Goal: Information Seeking & Learning: Find contact information

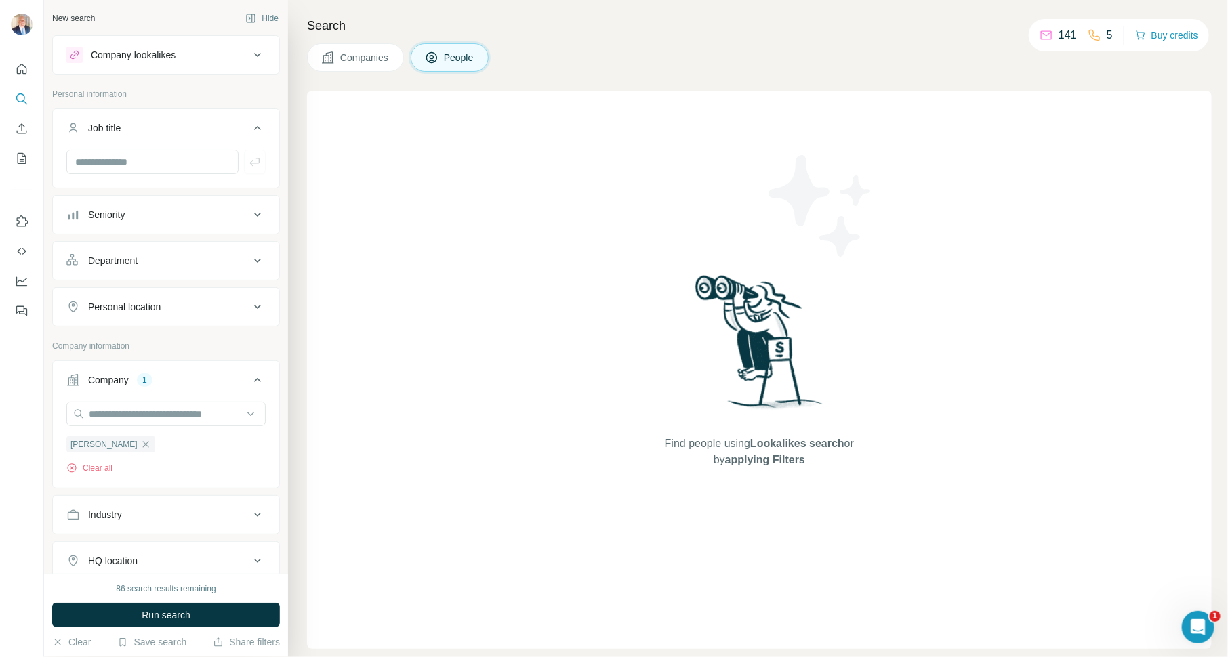
click at [359, 57] on span "Companies" at bounding box center [364, 58] width 49 height 14
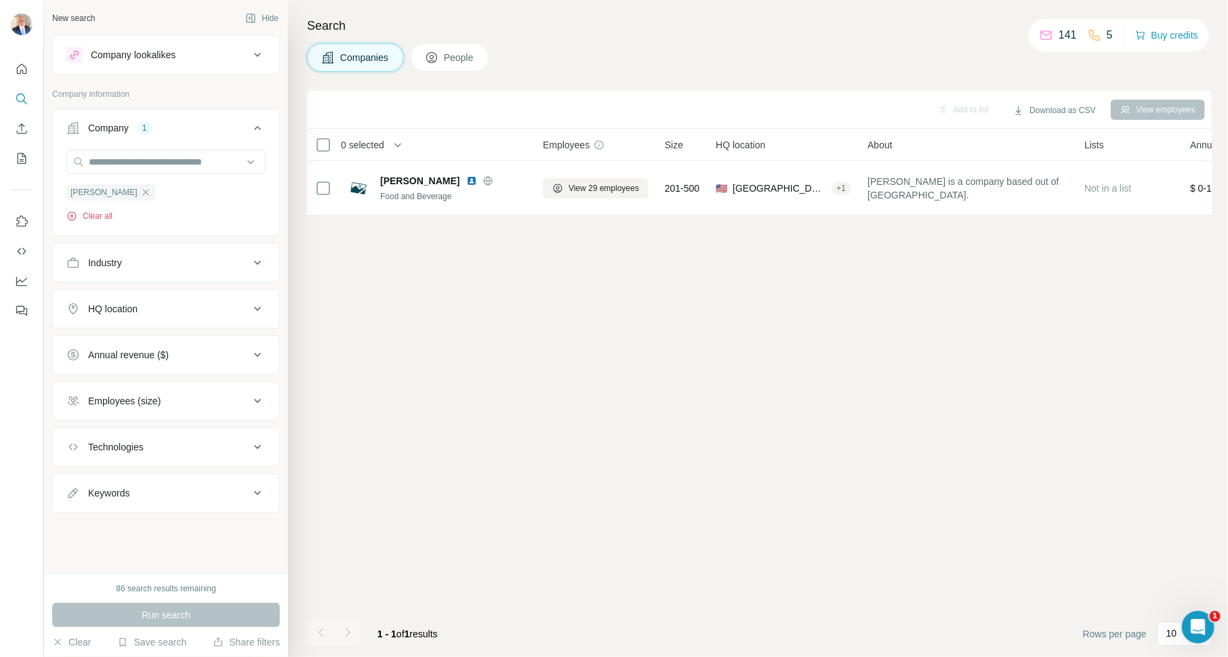
click at [95, 214] on button "Clear all" at bounding box center [89, 216] width 46 height 12
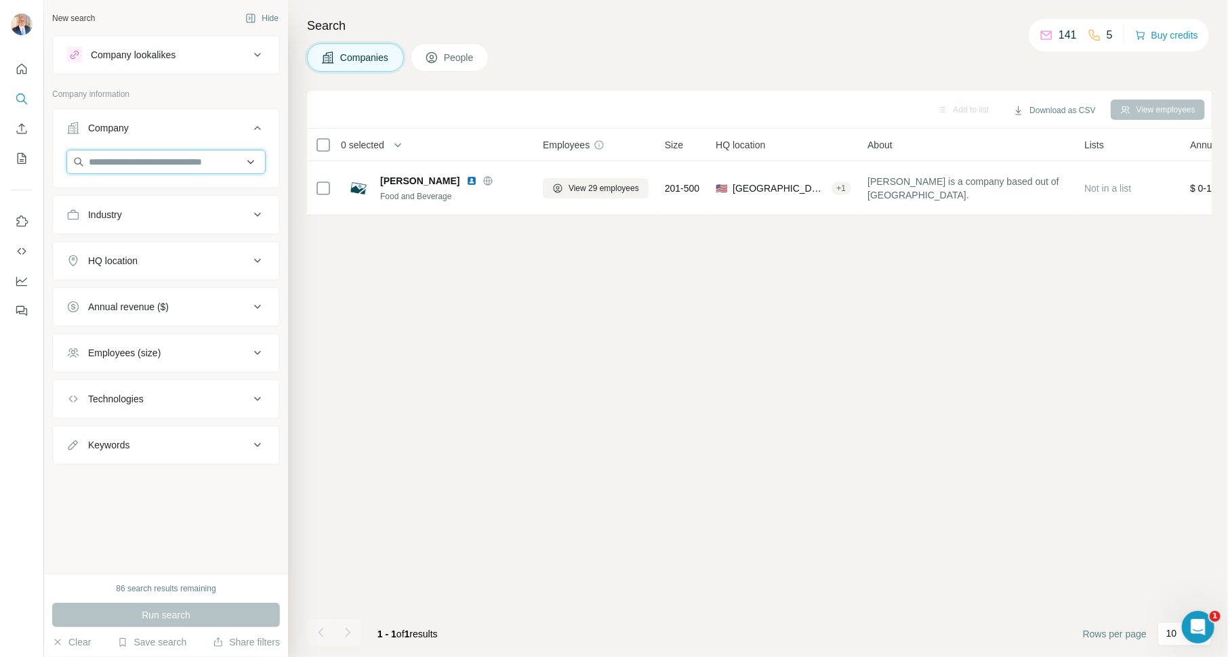
click at [157, 159] on input "text" at bounding box center [165, 162] width 199 height 24
paste input "**********"
type input "**********"
click at [193, 192] on p "[PERSON_NAME] Chocolates" at bounding box center [168, 192] width 128 height 14
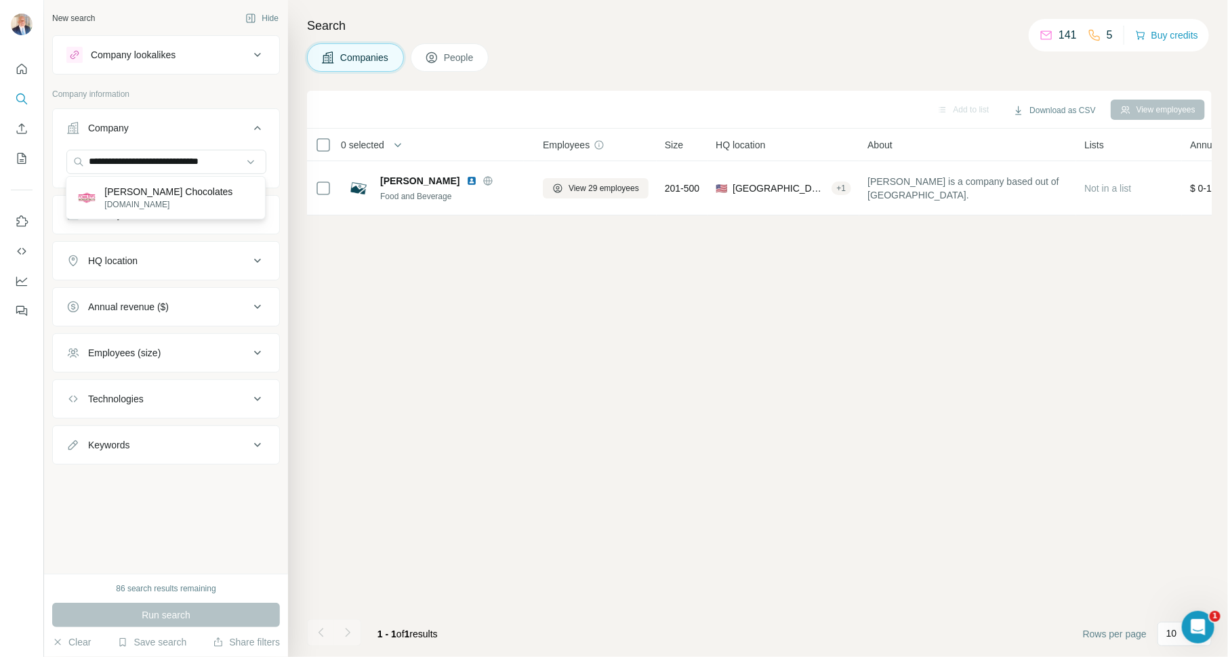
scroll to position [0, 0]
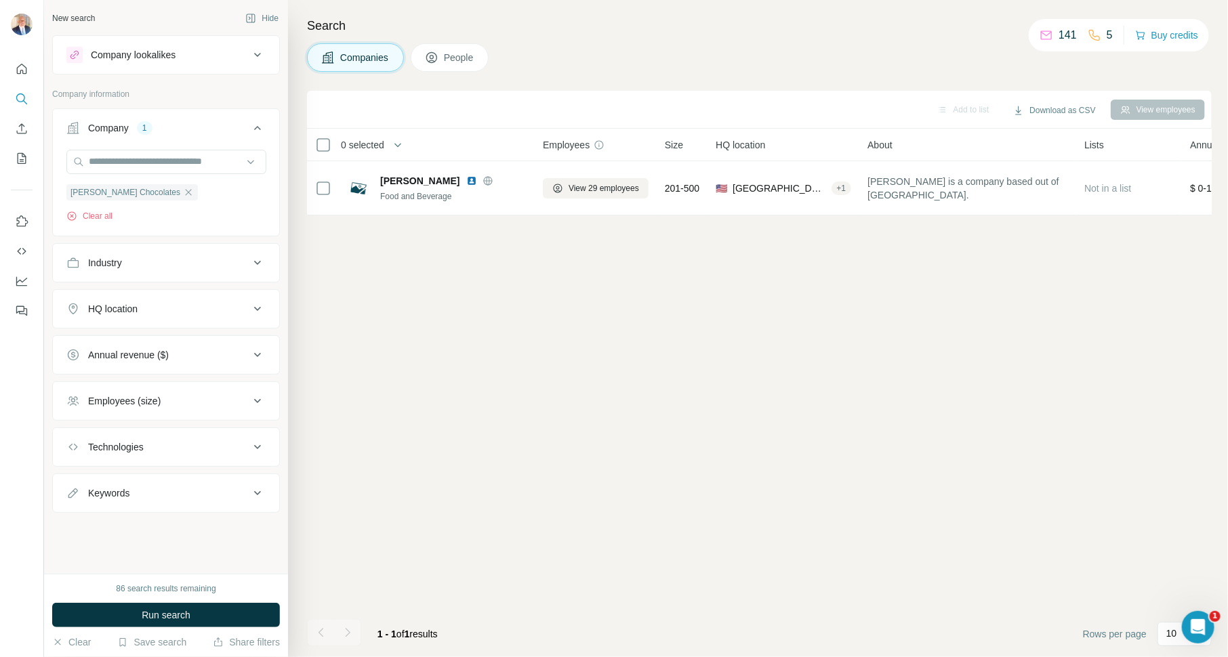
click at [216, 610] on button "Run search" at bounding box center [166, 615] width 228 height 24
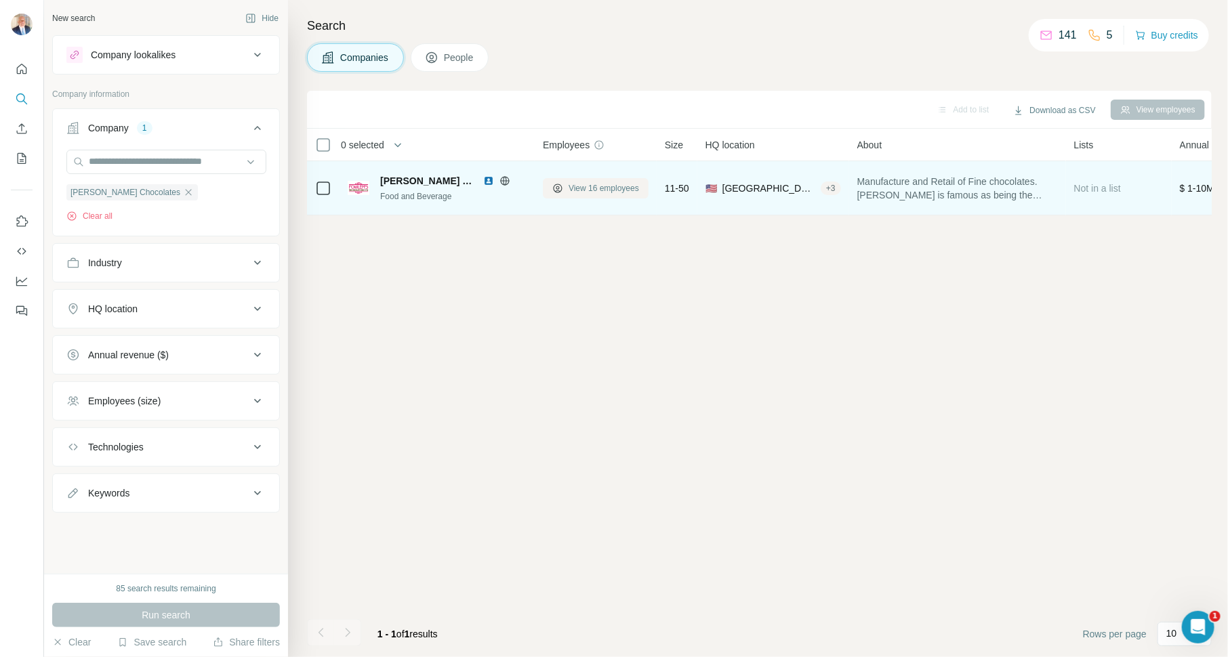
click at [606, 180] on button "View 16 employees" at bounding box center [596, 188] width 106 height 20
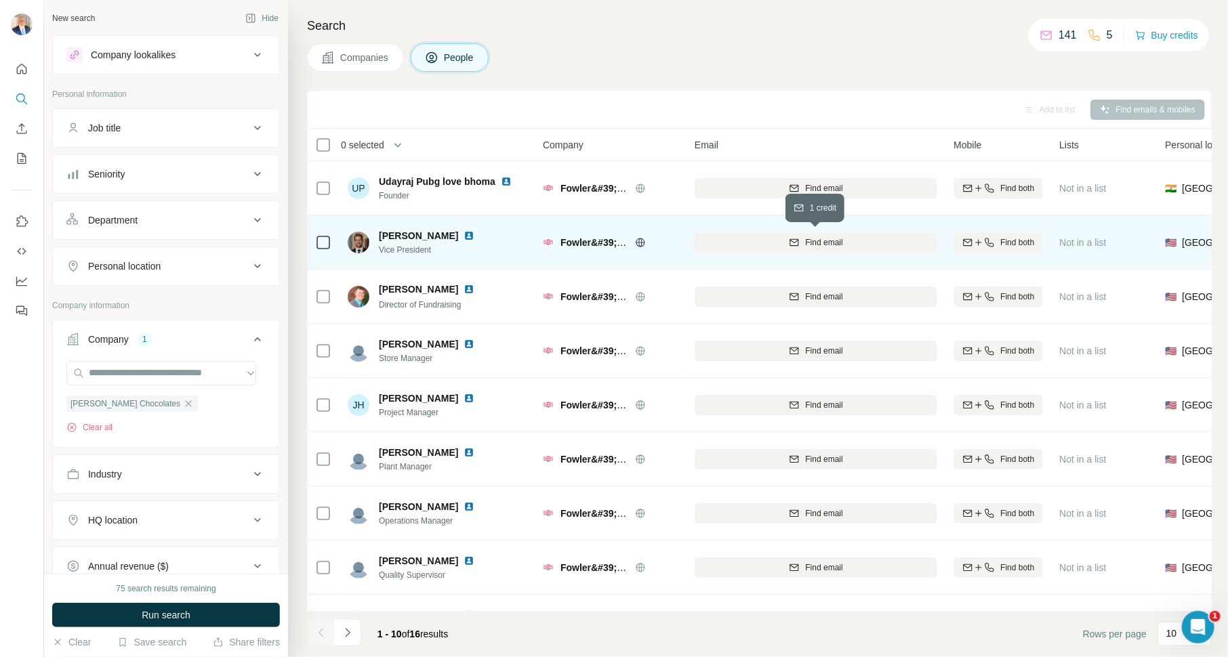
click at [819, 242] on span "Find email" at bounding box center [823, 242] width 37 height 12
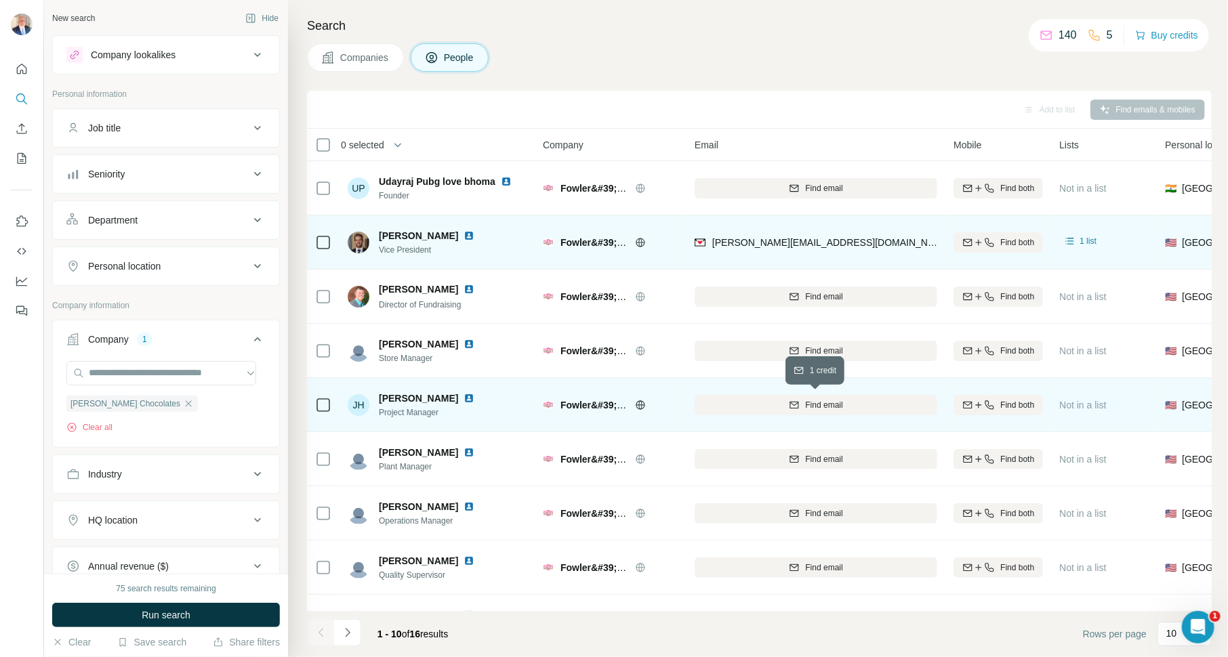
click at [835, 399] on span "Find email" at bounding box center [823, 405] width 37 height 12
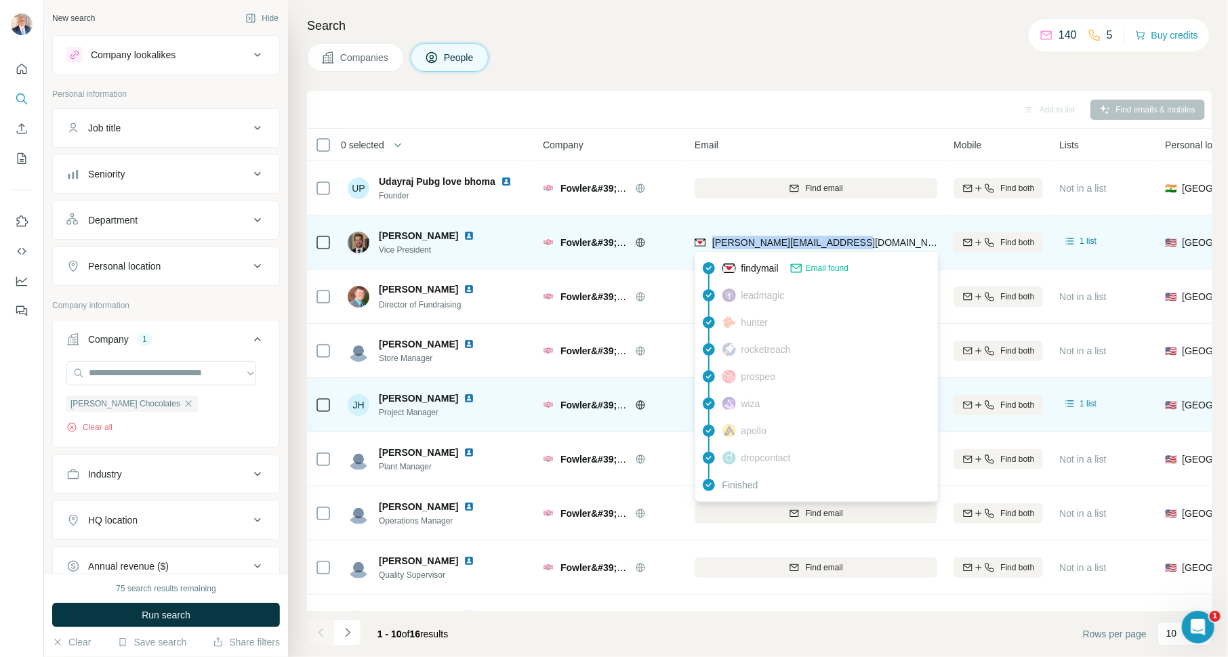
drag, startPoint x: 869, startPoint y: 237, endPoint x: 709, endPoint y: 245, distance: 159.4
click at [709, 245] on div "[PERSON_NAME][EMAIL_ADDRESS][DOMAIN_NAME]" at bounding box center [815, 242] width 243 height 37
copy span "[PERSON_NAME][EMAIL_ADDRESS][DOMAIN_NAME]"
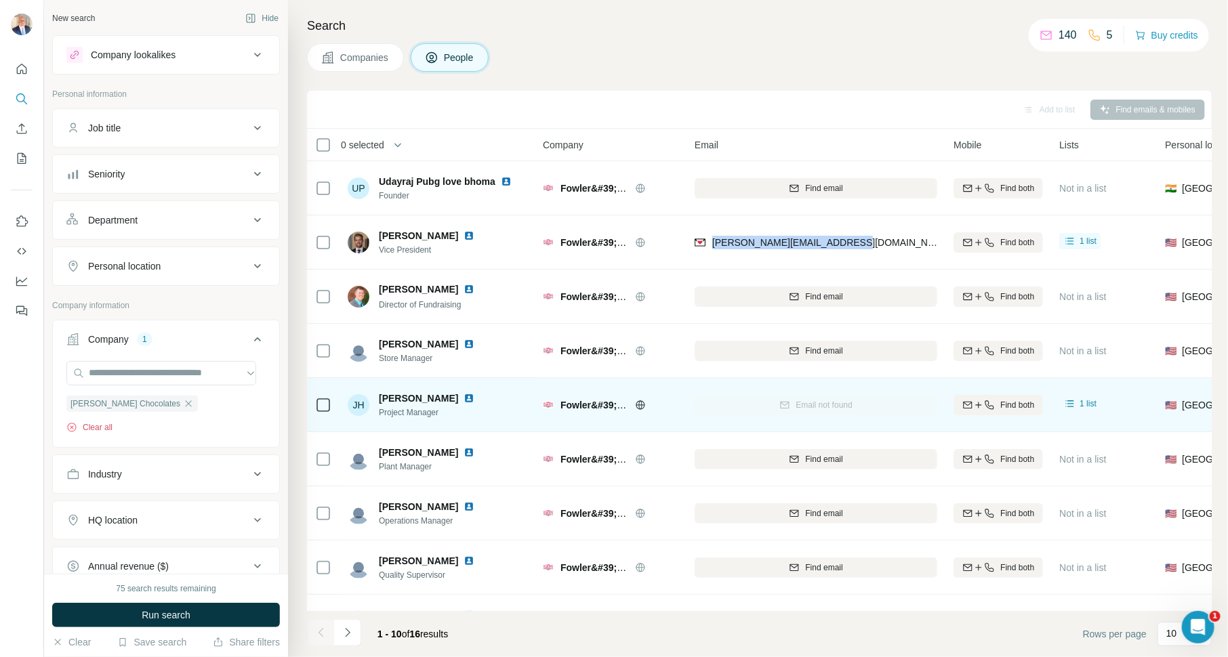
click at [108, 421] on button "Clear all" at bounding box center [89, 427] width 46 height 12
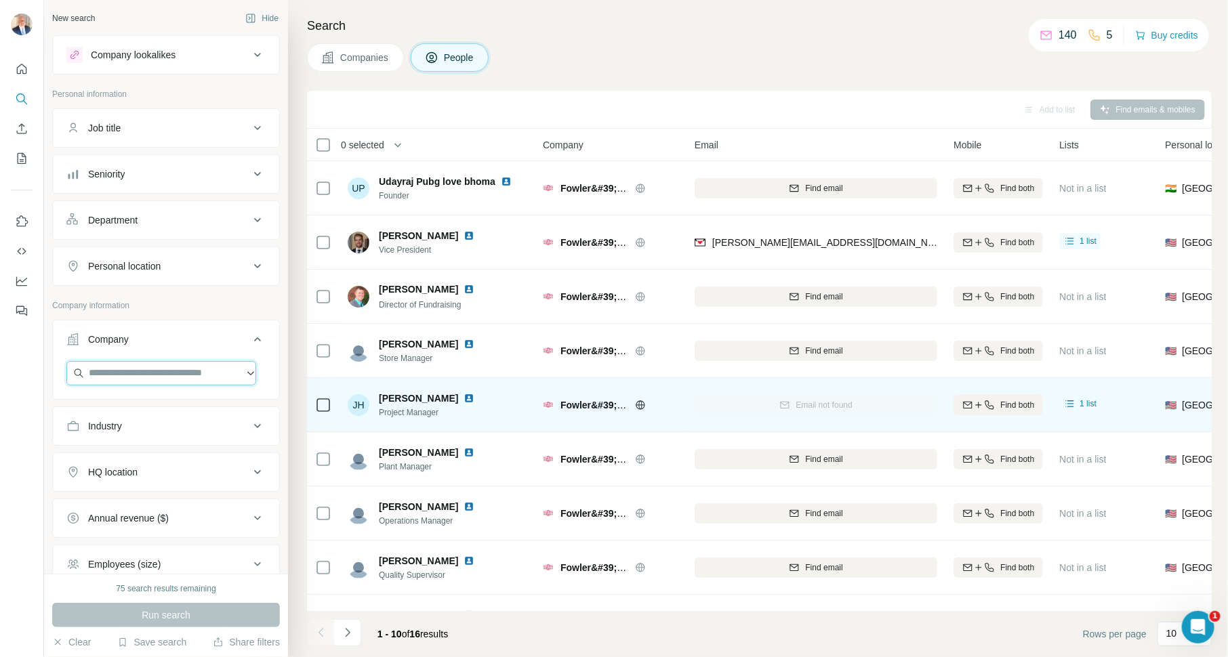
click at [173, 373] on input "text" at bounding box center [161, 373] width 190 height 24
paste input "**********"
type input "**********"
click at [197, 404] on p "Overseas Food Trading" at bounding box center [153, 401] width 99 height 14
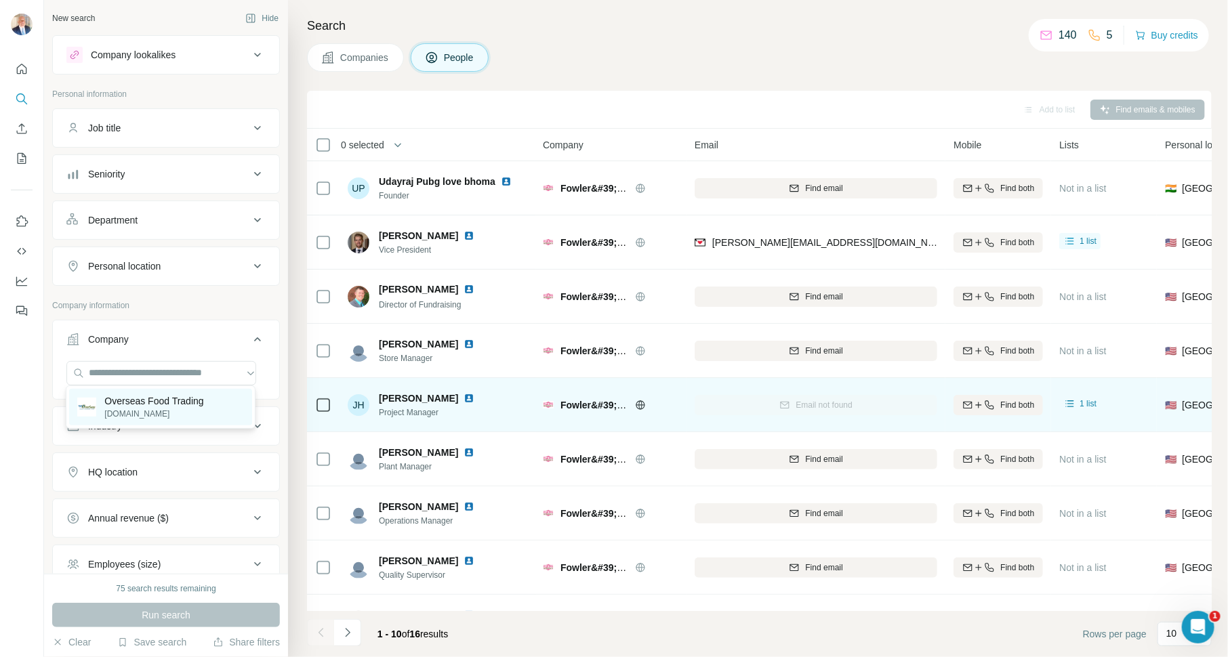
scroll to position [0, 0]
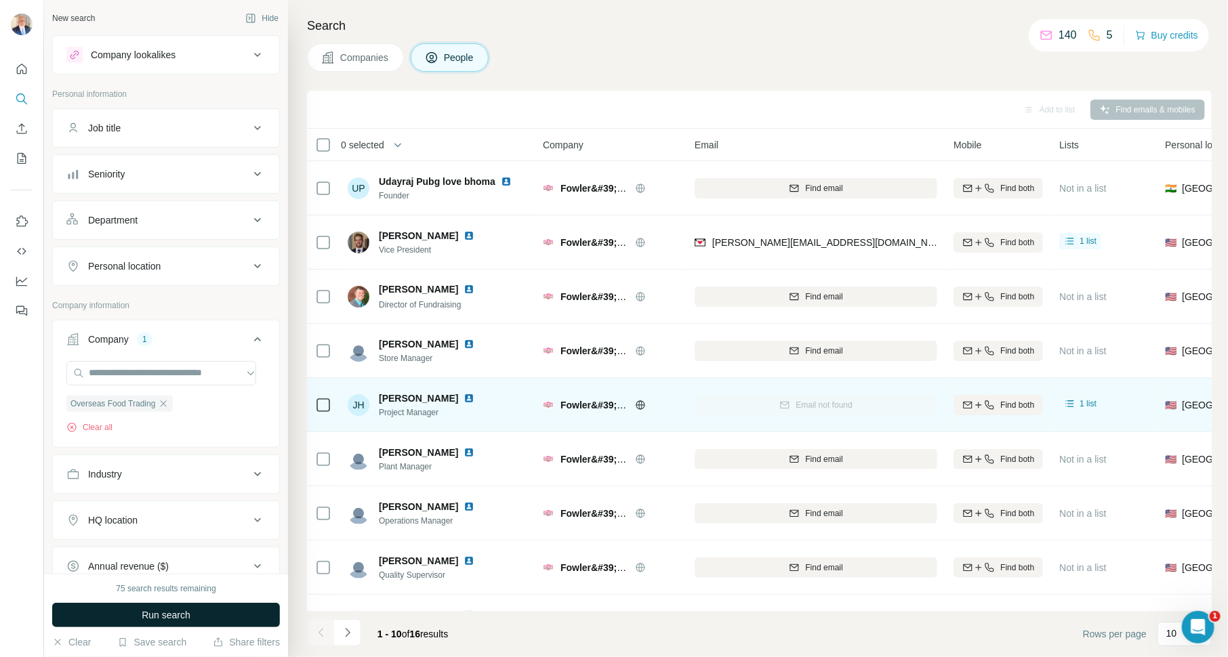
click at [190, 610] on span "Run search" at bounding box center [166, 615] width 49 height 14
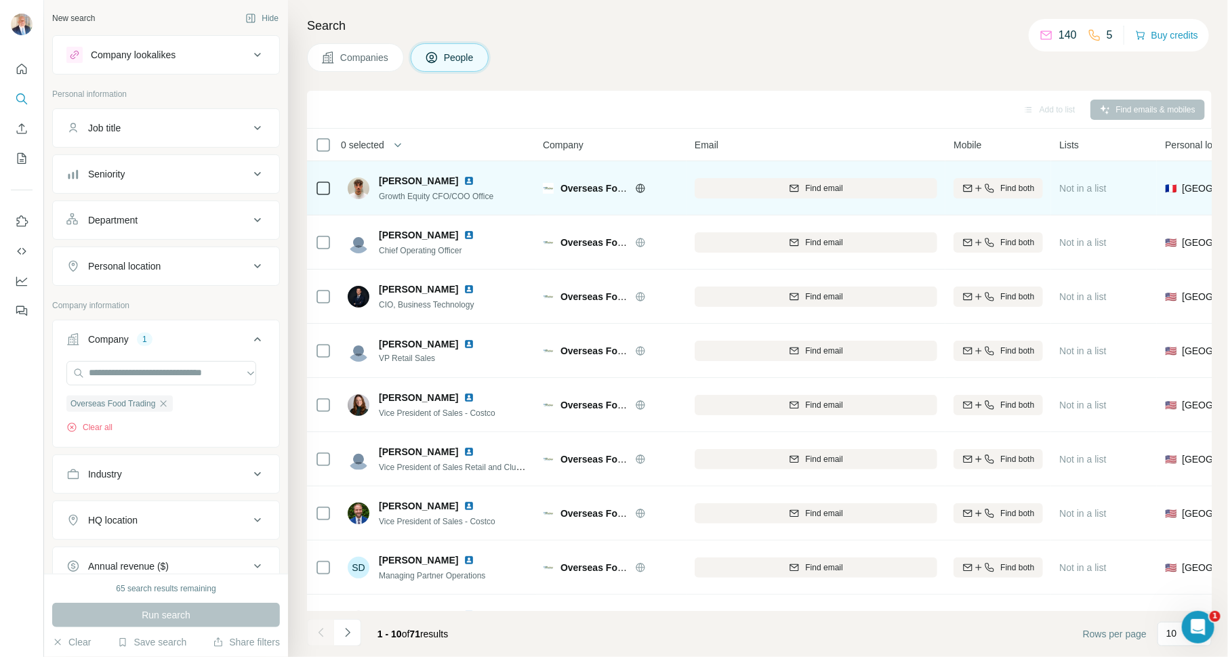
click at [639, 188] on icon at bounding box center [640, 188] width 11 height 11
click at [463, 178] on img at bounding box center [468, 180] width 11 height 11
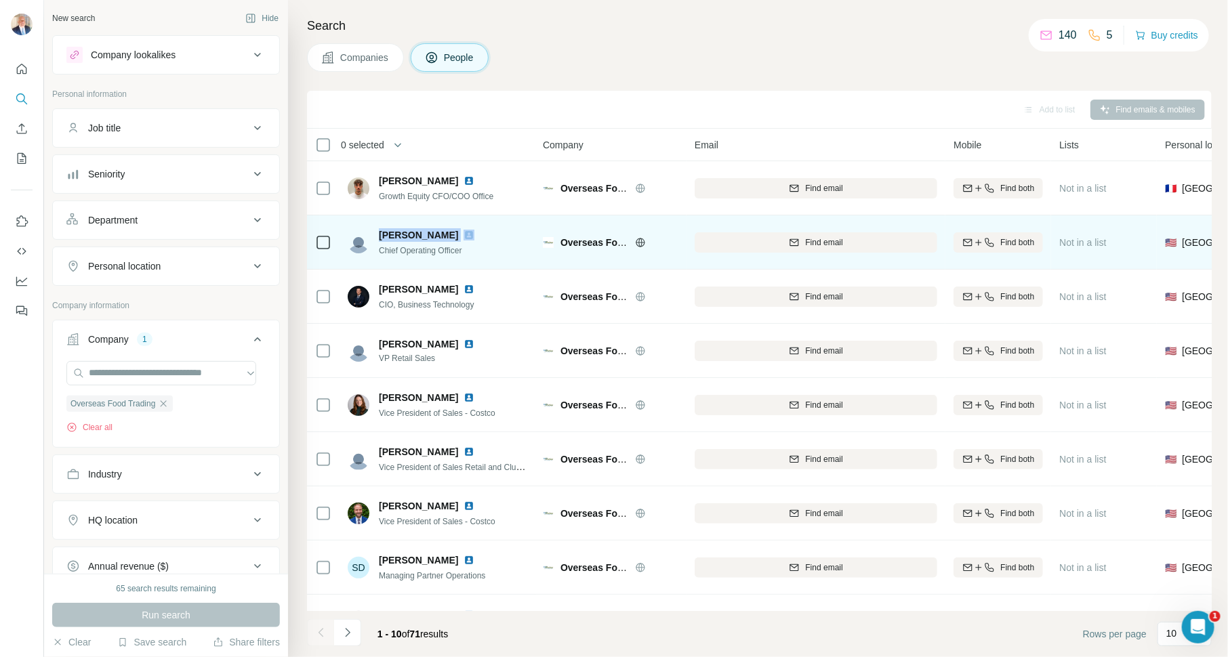
drag, startPoint x: 380, startPoint y: 236, endPoint x: 463, endPoint y: 232, distance: 82.8
click at [463, 232] on div "[PERSON_NAME]" at bounding box center [435, 235] width 112 height 14
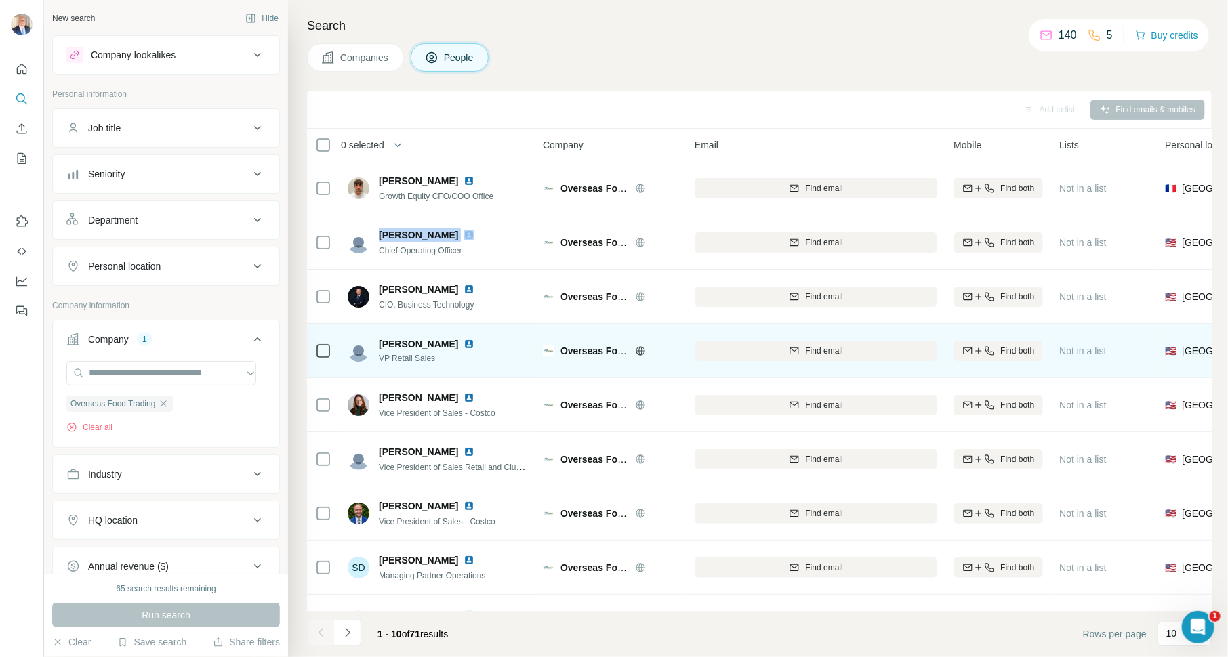
copy span "[PERSON_NAME]"
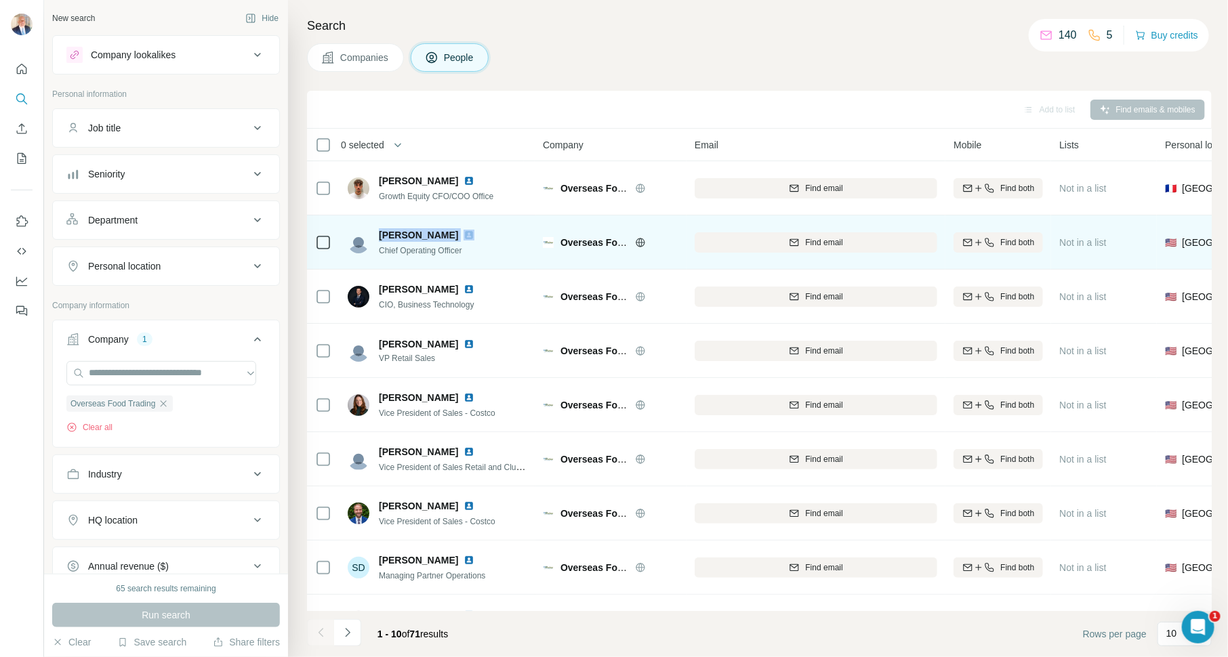
click at [473, 234] on img at bounding box center [468, 235] width 11 height 11
click at [780, 240] on div "Find email" at bounding box center [815, 242] width 243 height 12
click at [354, 226] on div "[PERSON_NAME] Chief Operating Officer" at bounding box center [438, 242] width 180 height 37
drag, startPoint x: 378, startPoint y: 234, endPoint x: 459, endPoint y: 232, distance: 80.7
click at [461, 234] on div "[PERSON_NAME]" at bounding box center [435, 235] width 112 height 14
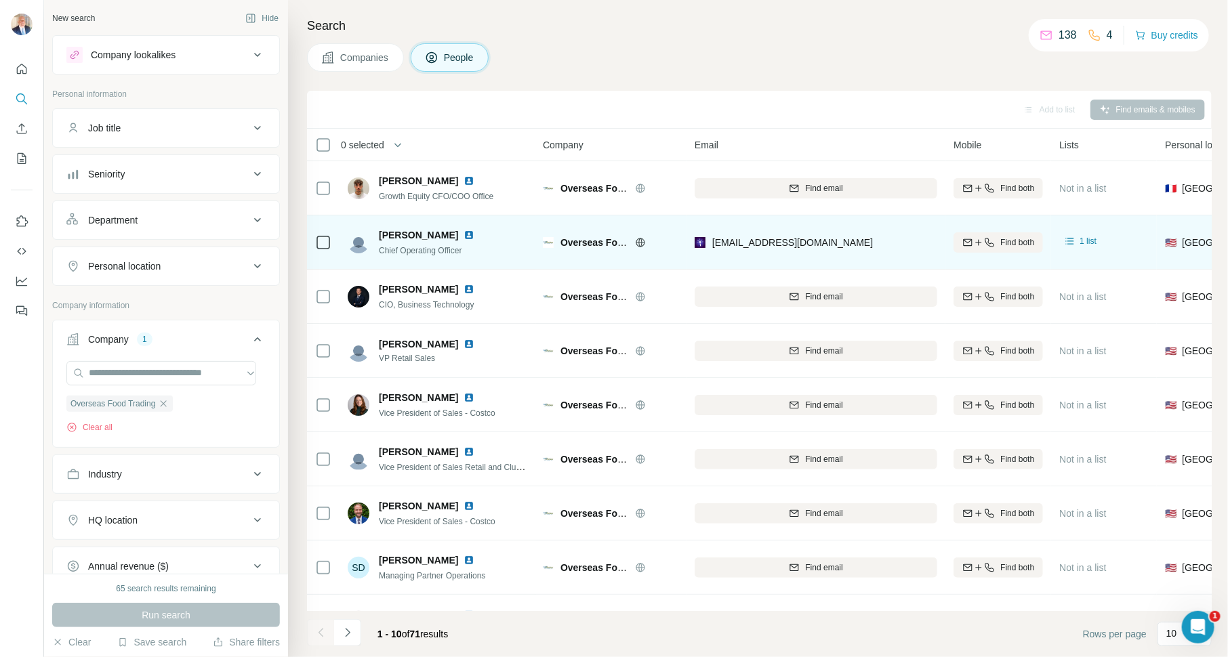
copy span "[PERSON_NAME]"
drag, startPoint x: 380, startPoint y: 251, endPoint x: 472, endPoint y: 256, distance: 92.3
click at [472, 256] on div "[PERSON_NAME] Chief Operating Officer" at bounding box center [438, 242] width 180 height 37
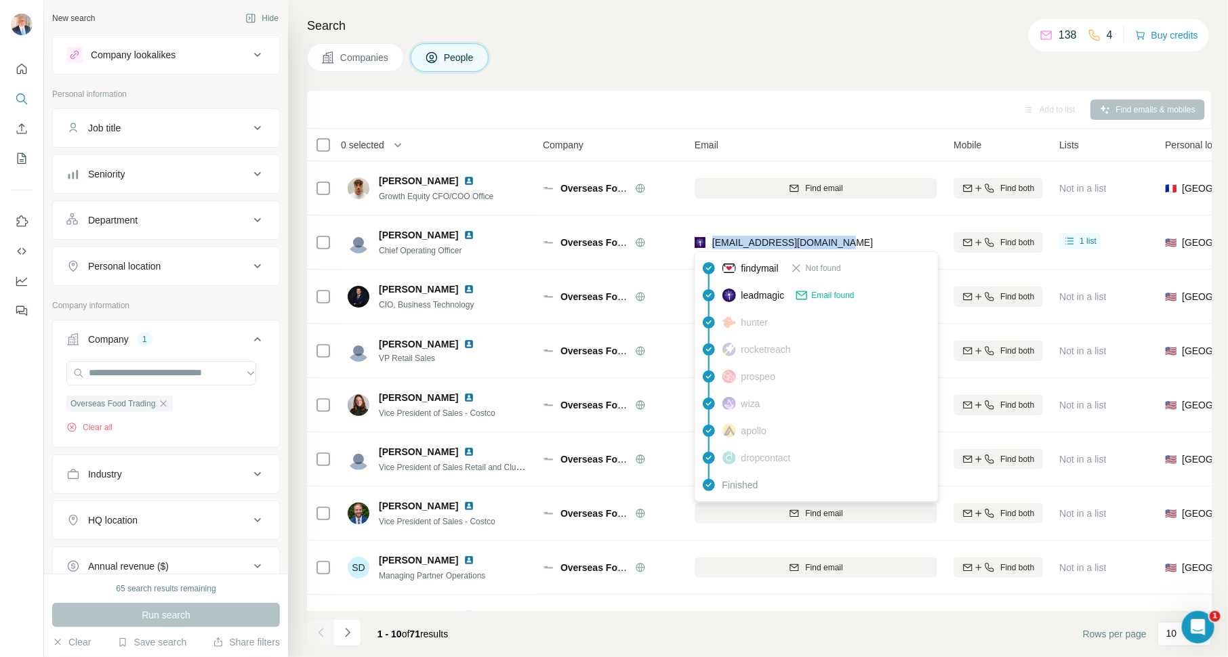
drag, startPoint x: 852, startPoint y: 241, endPoint x: 711, endPoint y: 243, distance: 141.0
click at [711, 243] on div "[EMAIL_ADDRESS][DOMAIN_NAME]" at bounding box center [815, 242] width 243 height 37
copy span "[EMAIL_ADDRESS][DOMAIN_NAME]"
